Goal: Task Accomplishment & Management: Use online tool/utility

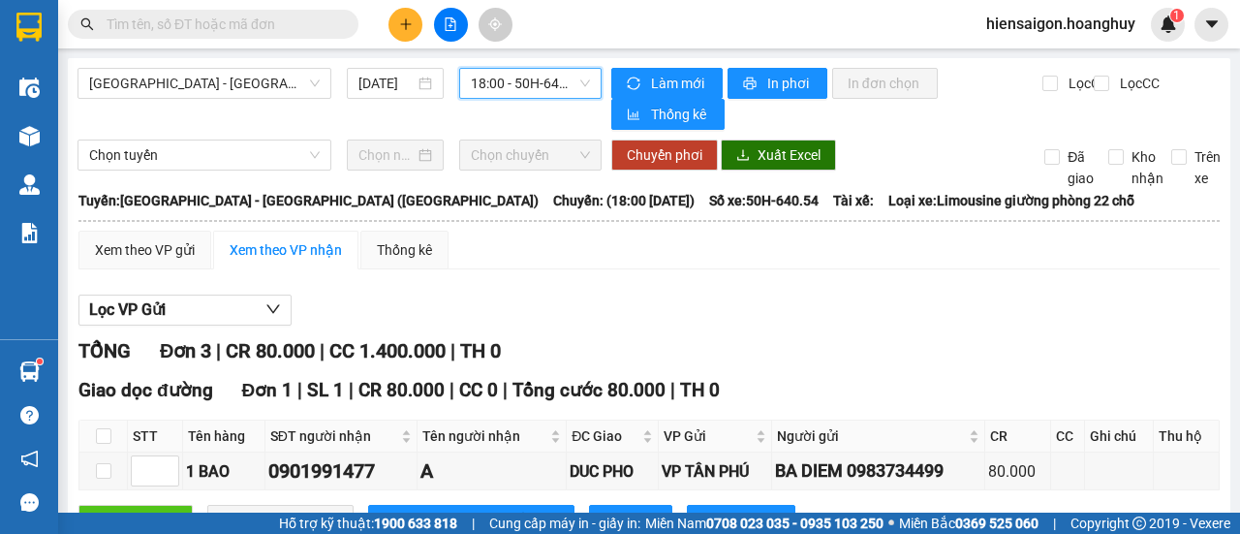
click at [533, 86] on span "18:00 - 50H-640.54" at bounding box center [530, 83] width 118 height 29
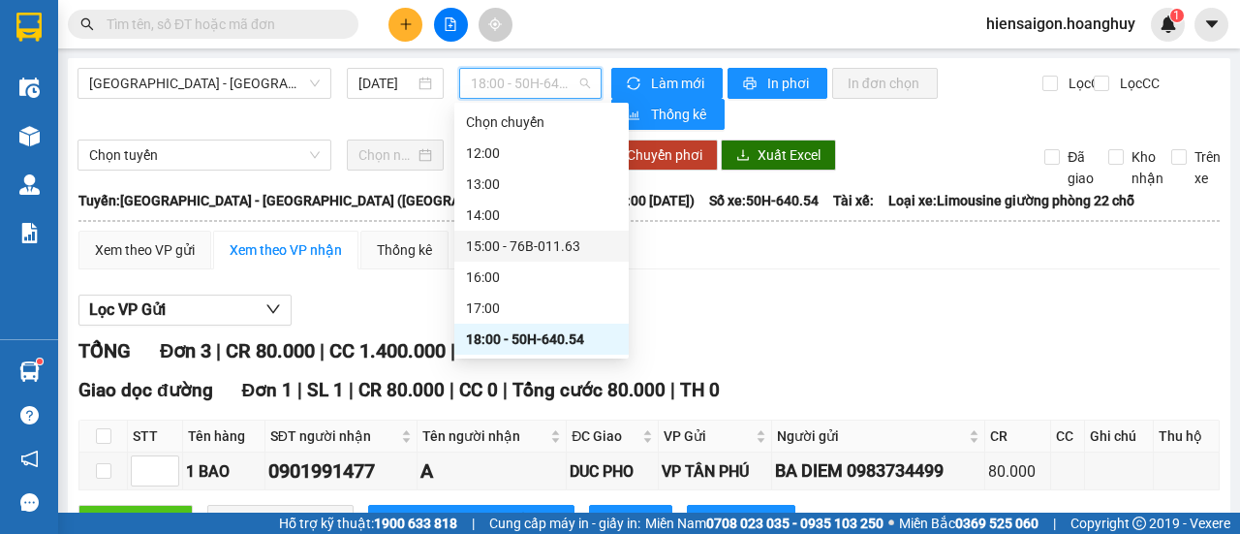
click at [522, 235] on div "15:00 - 76B-011.63" at bounding box center [541, 245] width 151 height 21
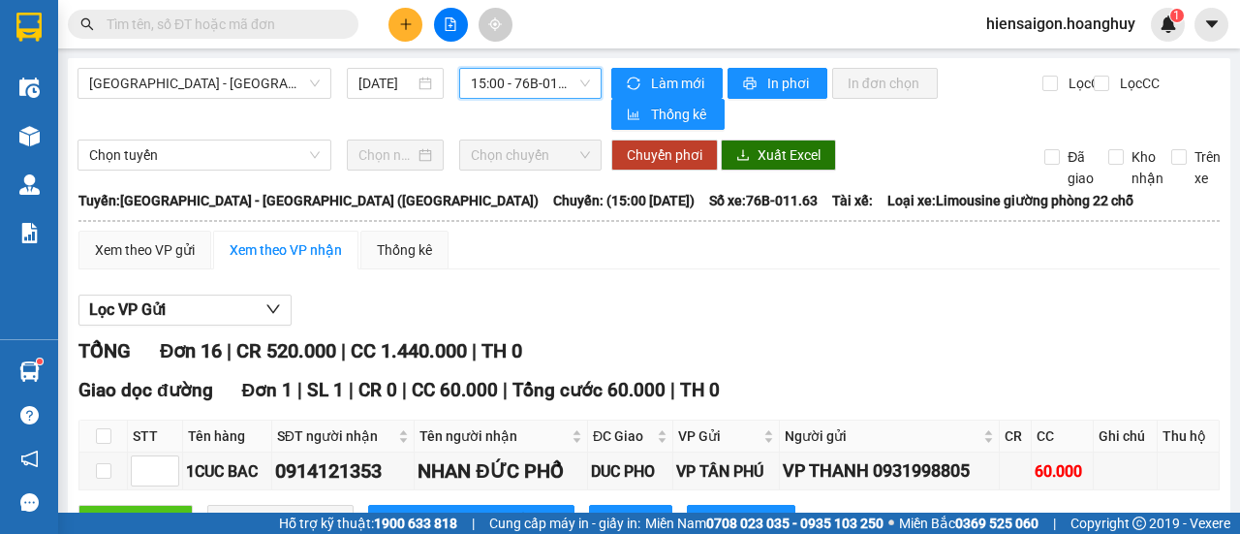
click at [531, 84] on span "15:00 - 76B-011.63" at bounding box center [530, 83] width 118 height 29
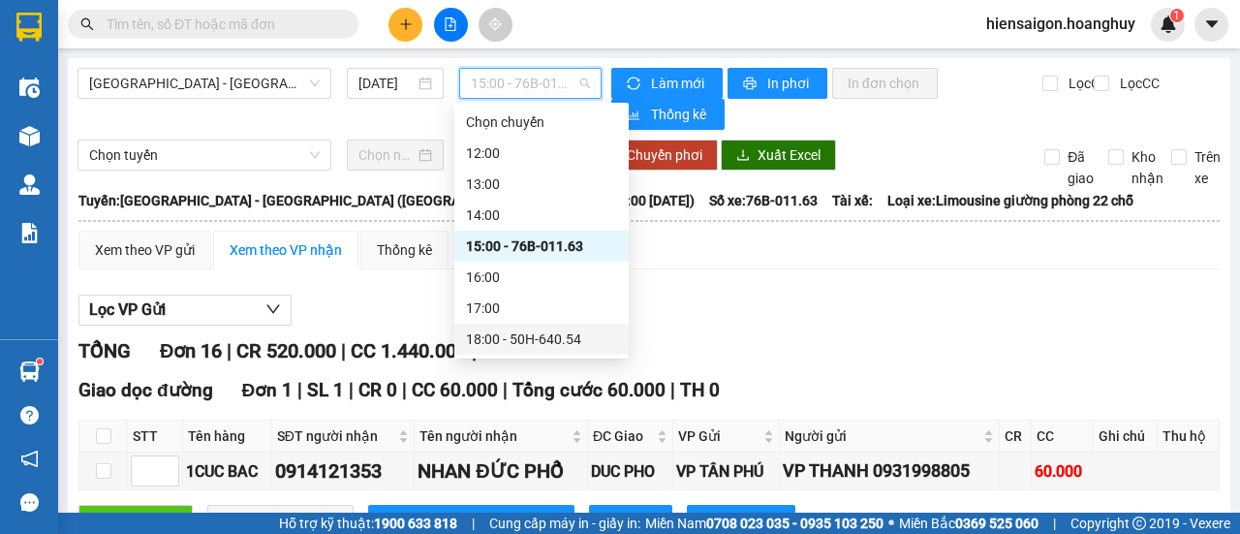
click at [542, 328] on div "18:00 - 50H-640.54" at bounding box center [541, 338] width 151 height 21
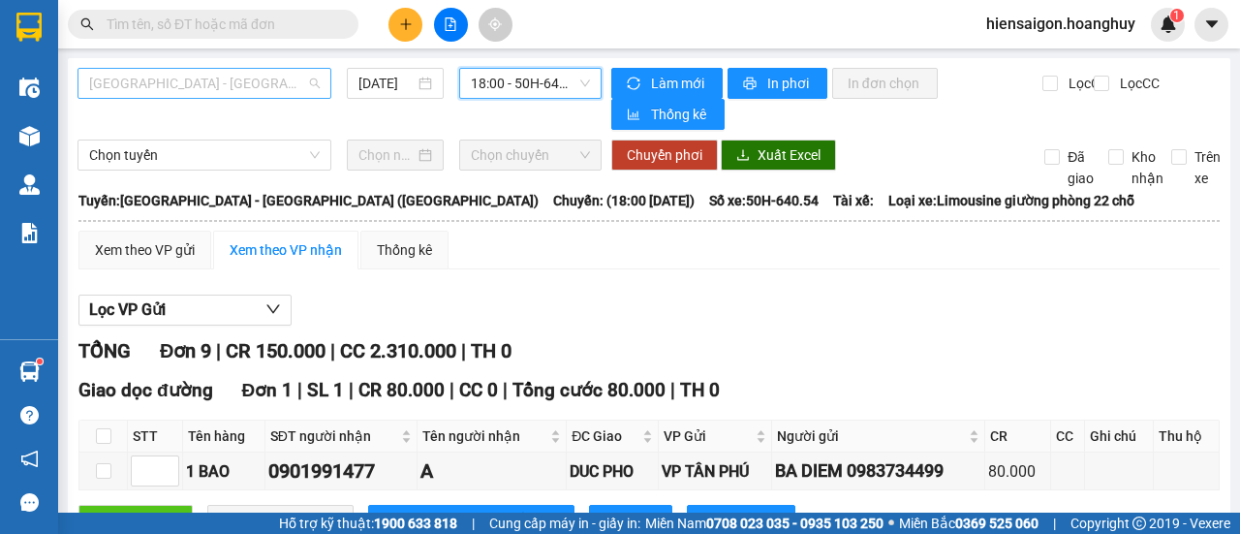
click at [161, 72] on span "[GEOGRAPHIC_DATA] - [GEOGRAPHIC_DATA] ([GEOGRAPHIC_DATA])" at bounding box center [204, 83] width 230 height 29
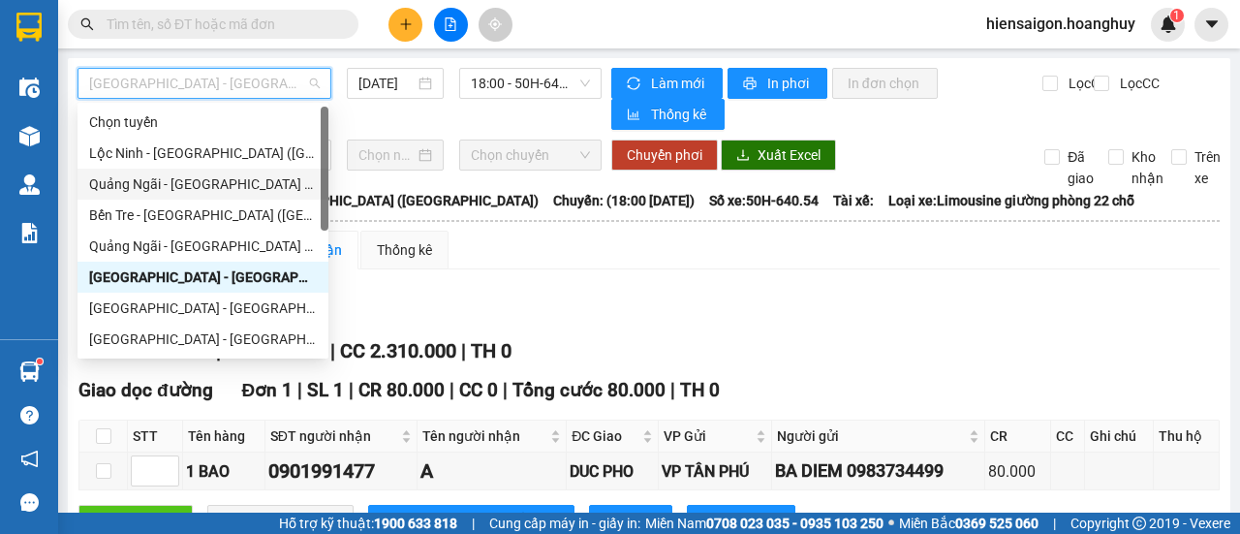
click at [179, 189] on div "Quảng Ngãi - [GEOGRAPHIC_DATA] ([GEOGRAPHIC_DATA])" at bounding box center [203, 183] width 228 height 21
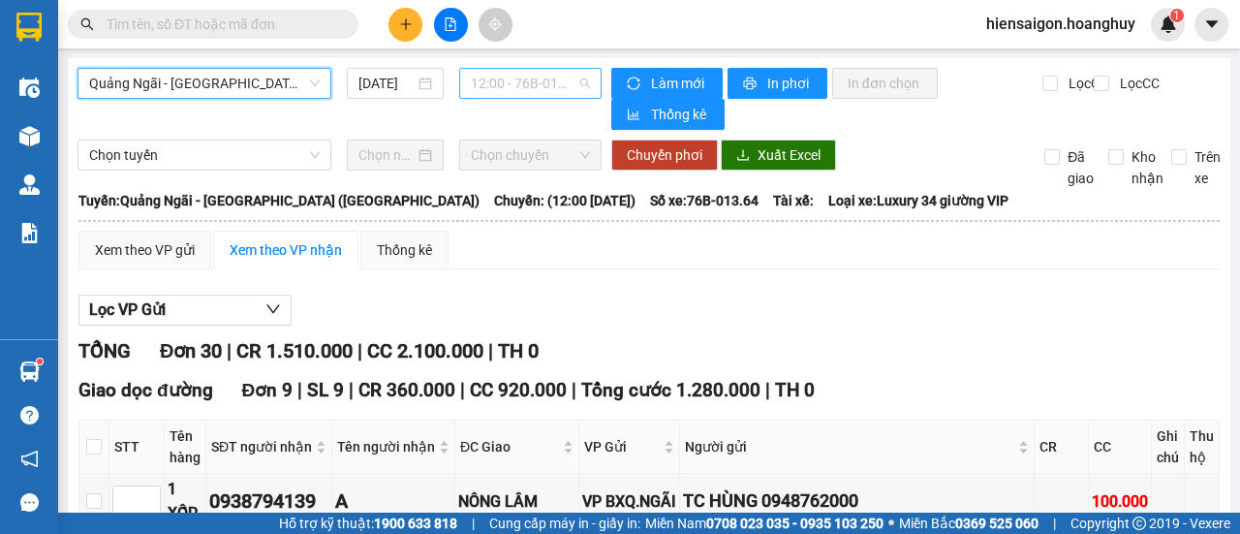
click at [478, 74] on span "12:00 - 76B-013.64" at bounding box center [530, 83] width 118 height 29
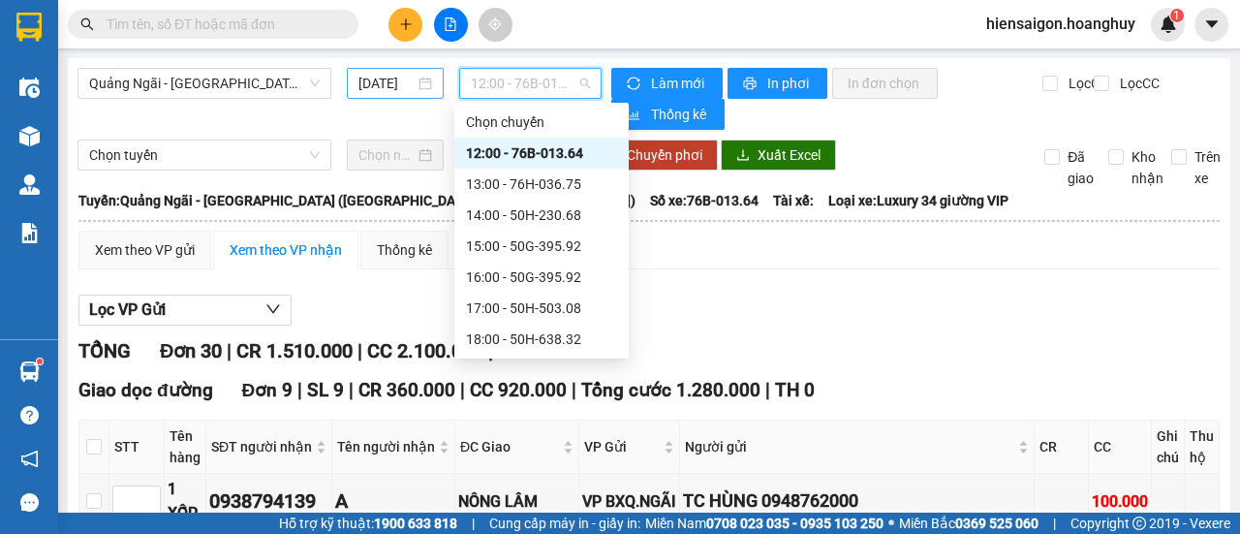
click at [382, 86] on input "[DATE]" at bounding box center [386, 83] width 56 height 21
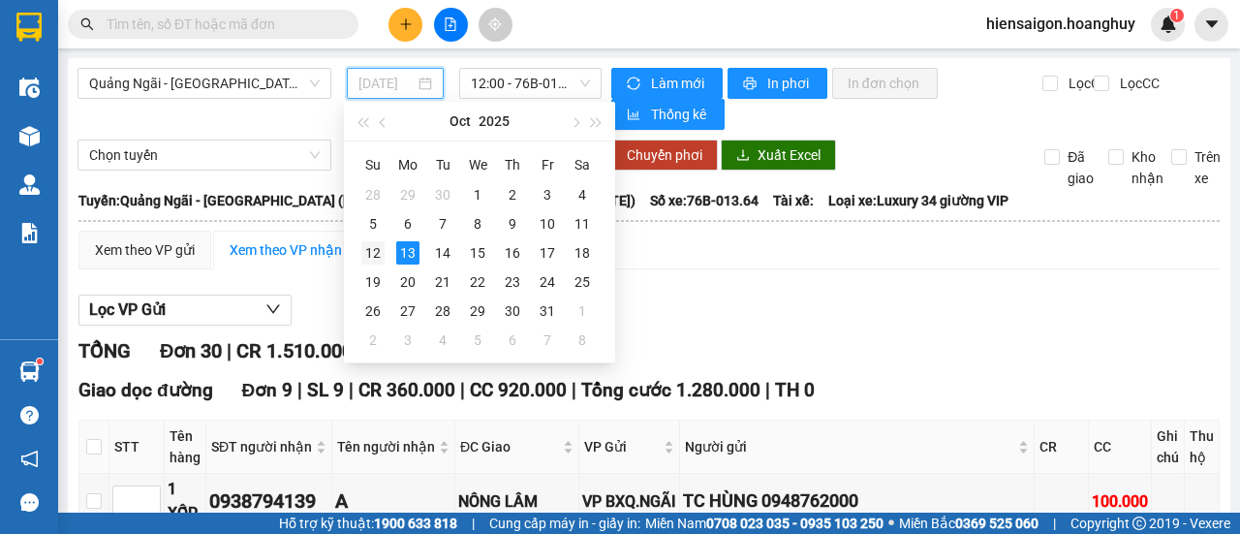
click at [380, 257] on div "12" at bounding box center [372, 252] width 23 height 23
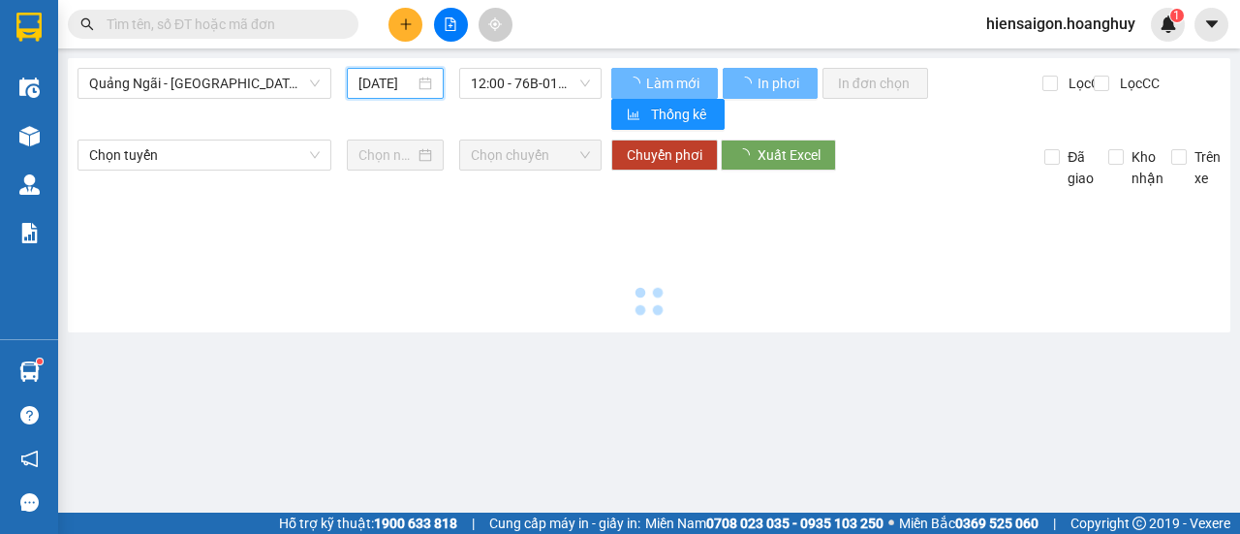
type input "[DATE]"
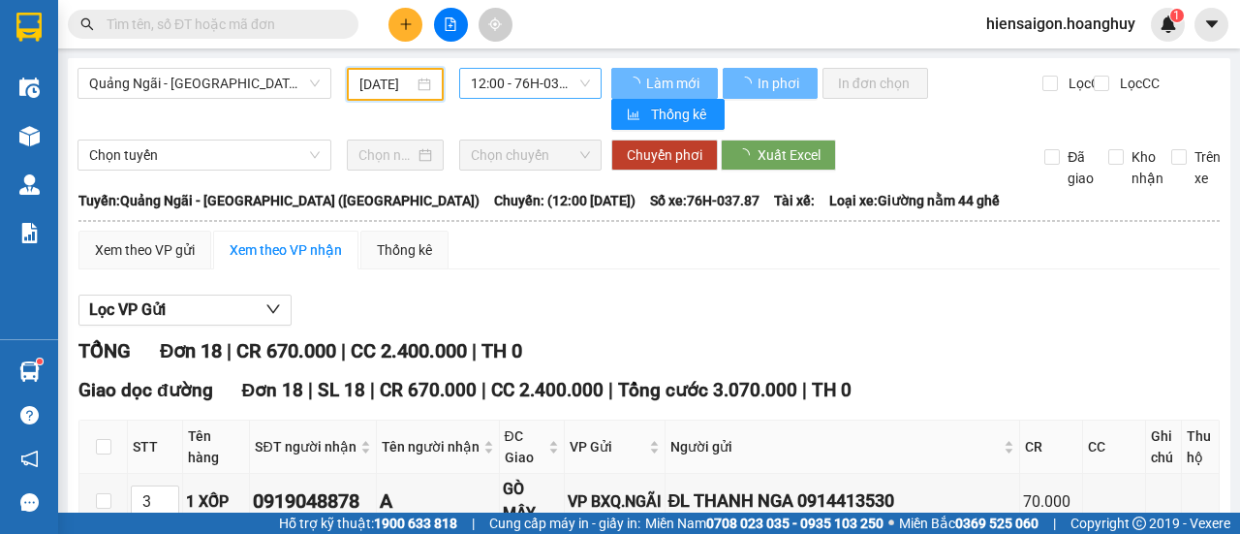
click at [502, 84] on span "12:00 - 76H-037.87" at bounding box center [530, 83] width 118 height 29
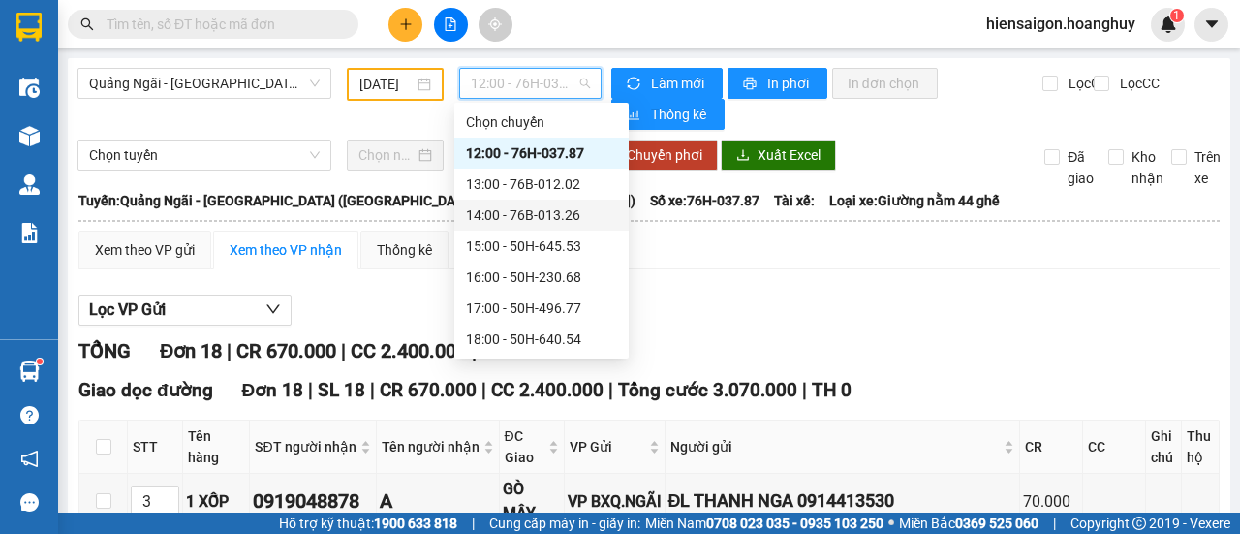
click at [529, 204] on div "14:00 - 76B-013.26" at bounding box center [541, 214] width 151 height 21
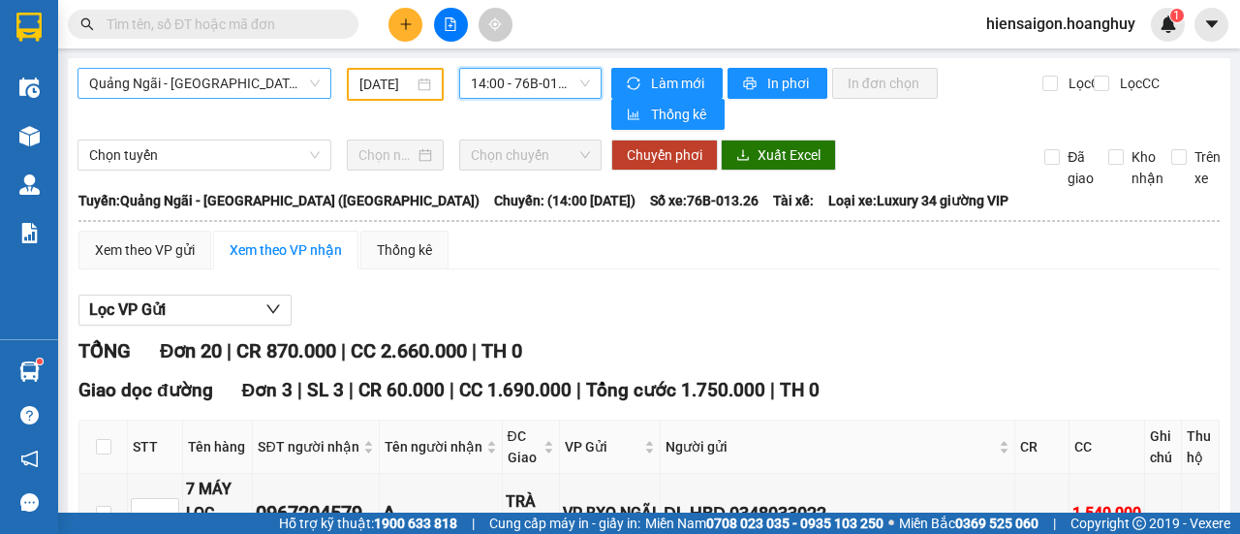
click at [238, 94] on span "Quảng Ngãi - [GEOGRAPHIC_DATA] ([GEOGRAPHIC_DATA])" at bounding box center [204, 83] width 230 height 29
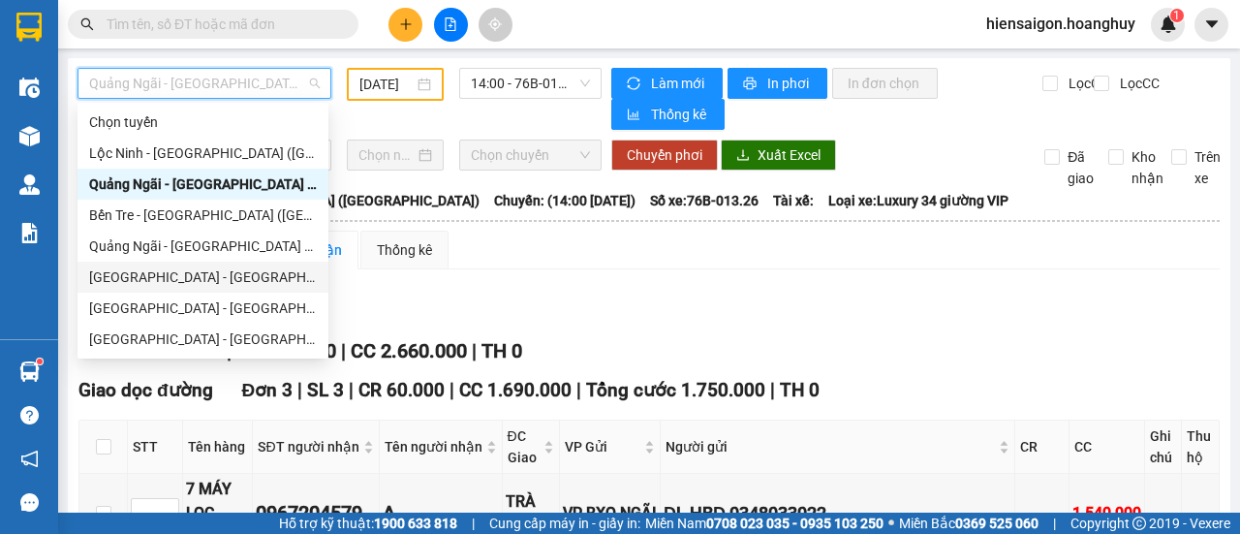
click at [126, 280] on div "[GEOGRAPHIC_DATA] - [GEOGRAPHIC_DATA] ([GEOGRAPHIC_DATA])" at bounding box center [203, 276] width 228 height 21
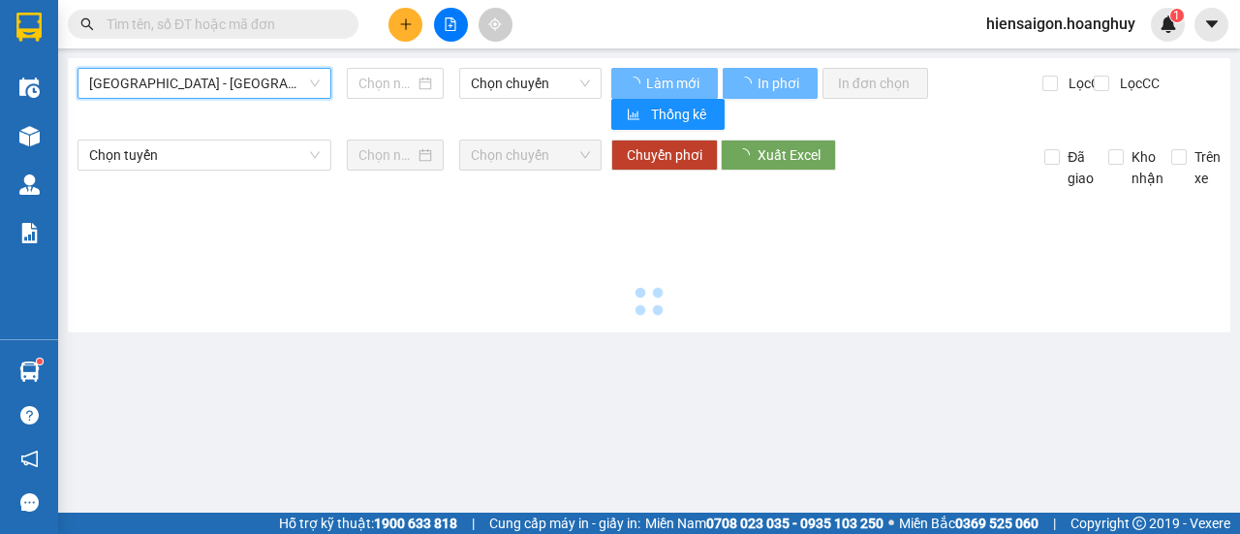
type input "[DATE]"
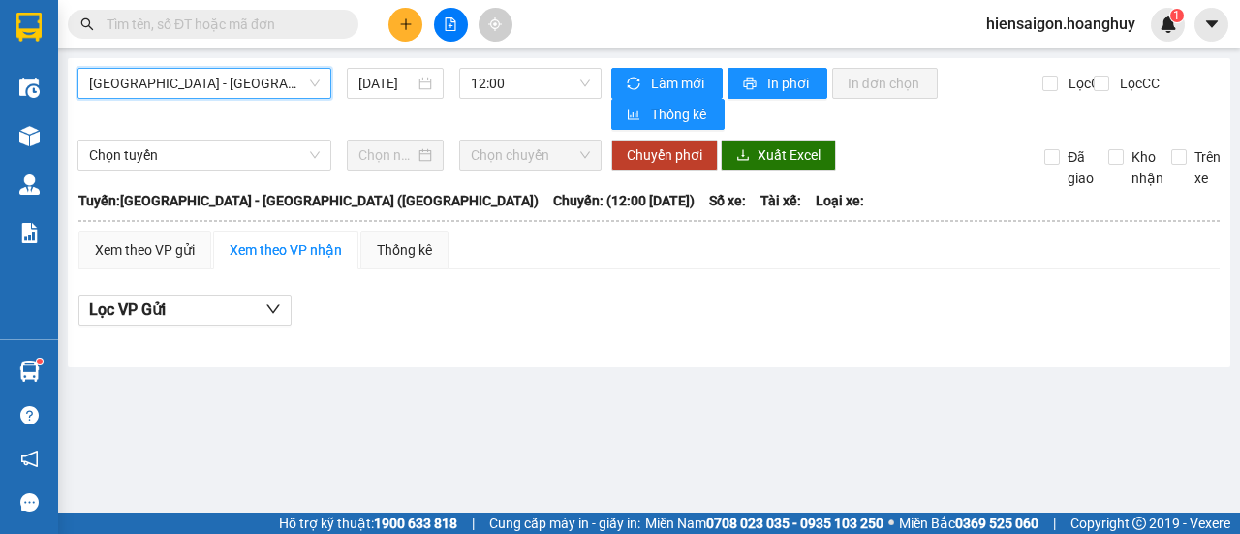
click at [128, 82] on span "[GEOGRAPHIC_DATA] - [GEOGRAPHIC_DATA] ([GEOGRAPHIC_DATA])" at bounding box center [204, 83] width 230 height 29
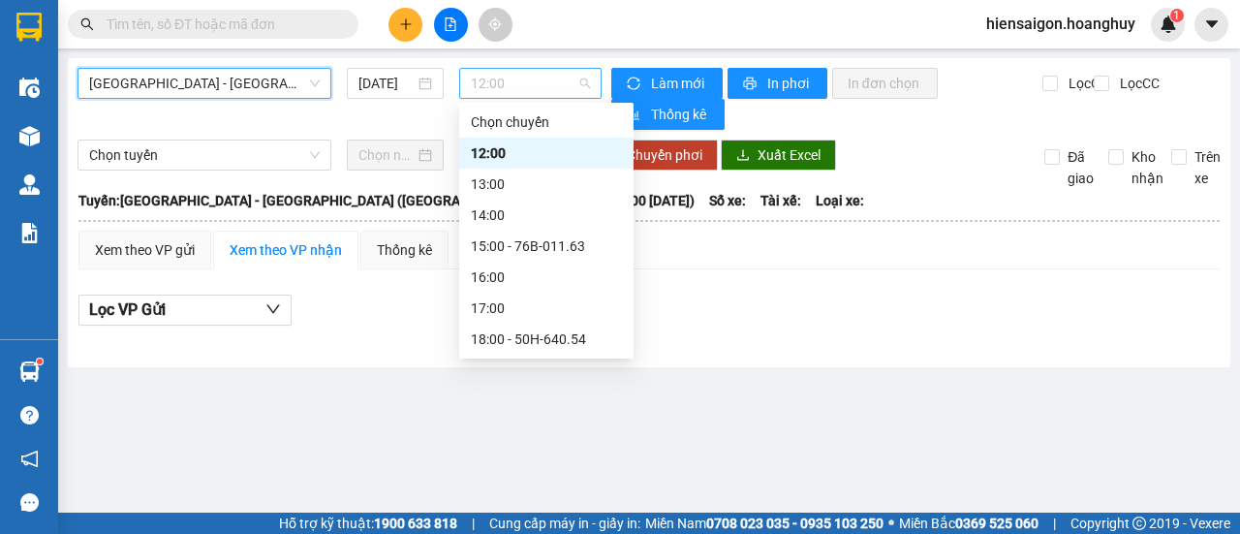
click at [496, 90] on span "12:00" at bounding box center [530, 83] width 118 height 29
click at [534, 328] on div "18:00 - 50H-640.54" at bounding box center [546, 338] width 151 height 21
